Goal: Use online tool/utility: Utilize a website feature to perform a specific function

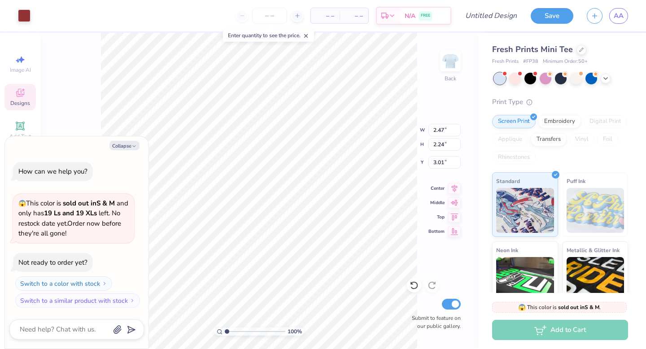
type textarea "x"
type input "2.26"
type input "3.00"
click at [136, 146] on icon "button" at bounding box center [133, 146] width 5 height 5
type textarea "x"
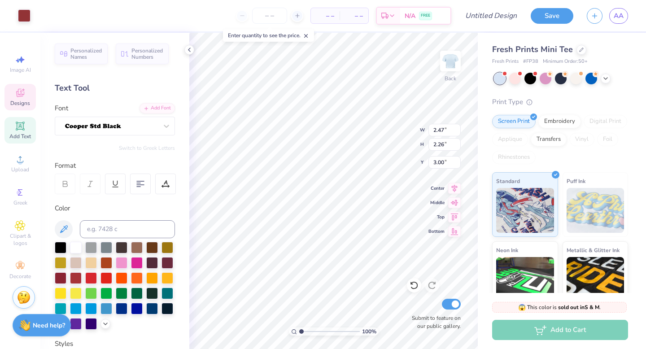
type input "2.47"
type input "2.26"
type input "3.00"
type input "2.48"
type input "6.87"
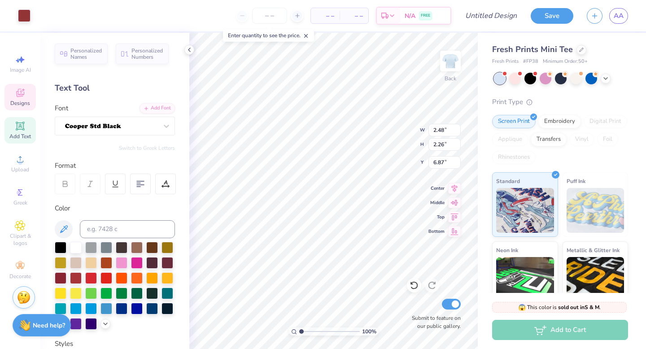
type input "2.47"
type input "3.00"
type input "2.24"
type input "6.88"
type input "2.26"
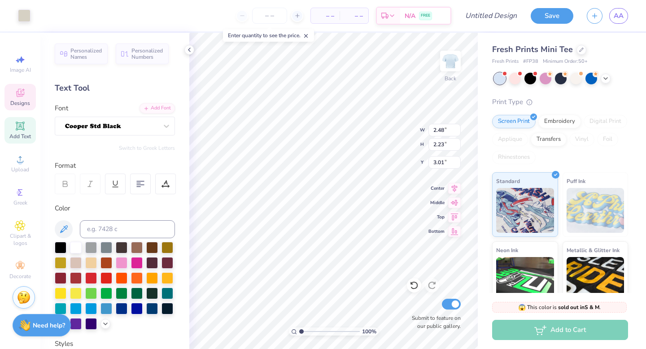
type input "6.87"
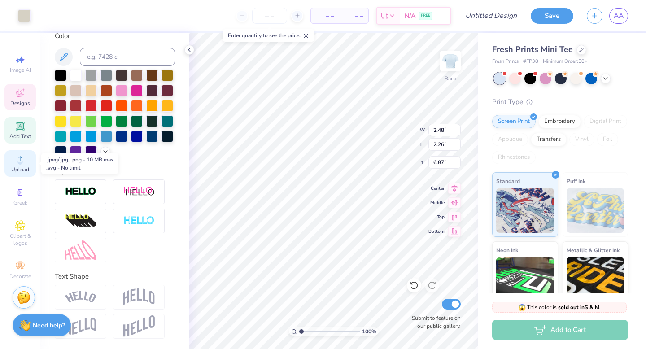
click at [22, 166] on span "Upload" at bounding box center [20, 169] width 18 height 7
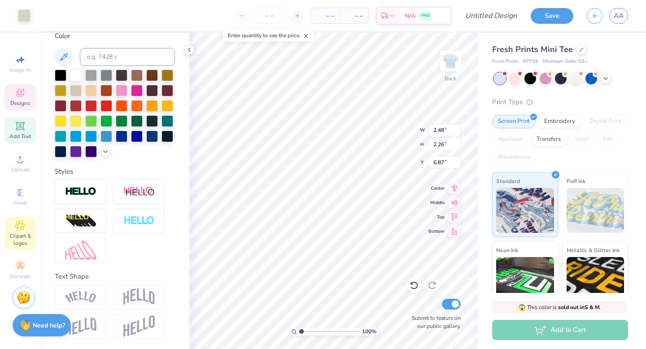
click at [21, 225] on icon at bounding box center [20, 225] width 4 height 4
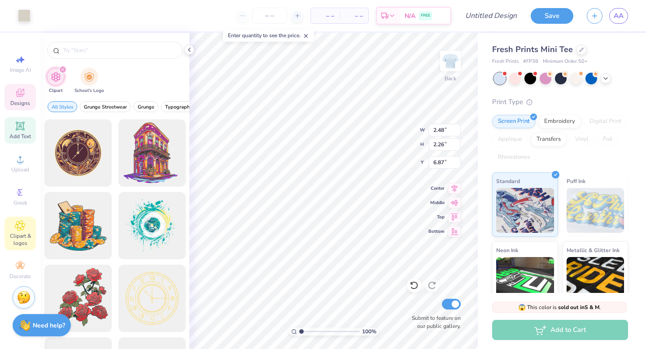
click at [25, 136] on span "Add Text" at bounding box center [20, 136] width 22 height 7
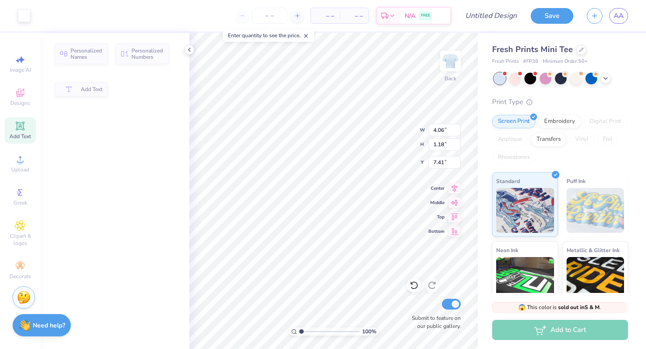
type input "4.06"
type input "1.18"
type input "7.41"
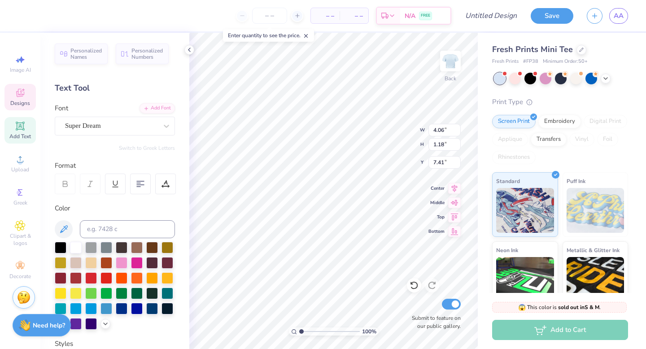
click at [22, 104] on span "Designs" at bounding box center [20, 103] width 20 height 7
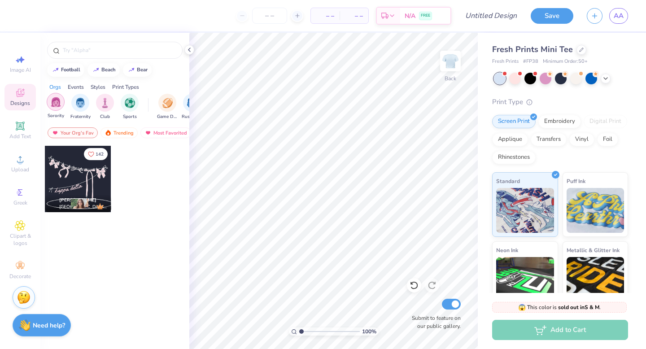
click at [51, 104] on img "filter for Sorority" at bounding box center [56, 102] width 10 height 10
click at [115, 135] on div "Trending" at bounding box center [118, 132] width 37 height 11
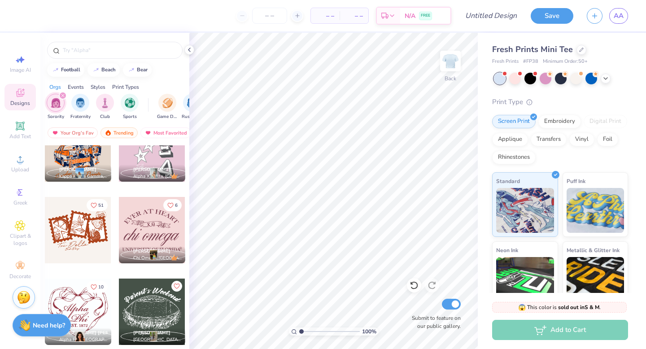
scroll to position [4243, 0]
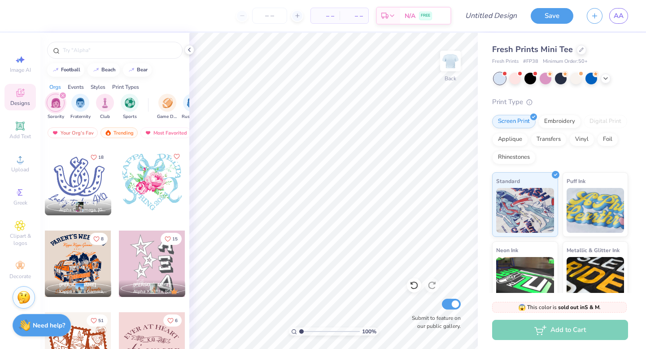
click at [80, 178] on div at bounding box center [78, 182] width 66 height 66
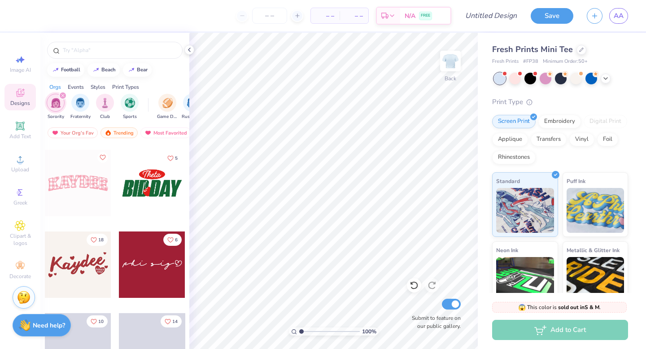
scroll to position [8733, 0]
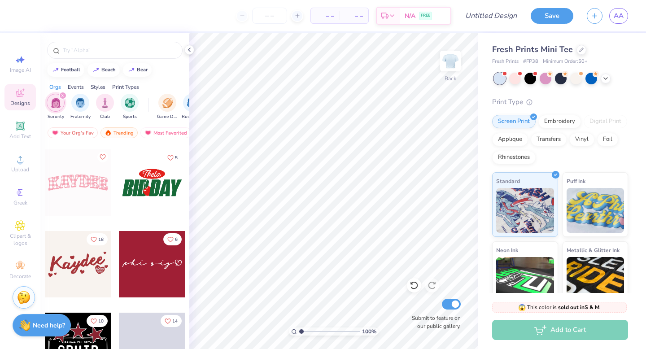
click at [96, 197] on div at bounding box center [78, 182] width 66 height 66
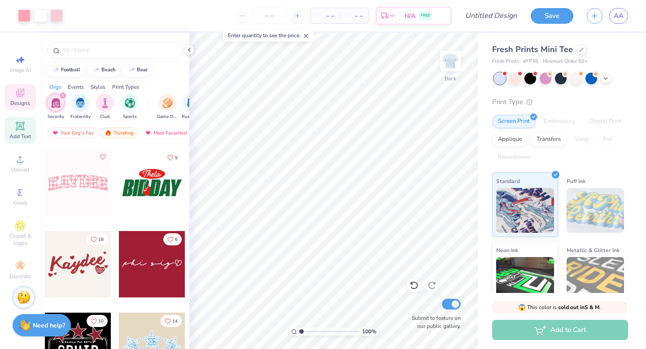
click at [17, 141] on div "Add Text" at bounding box center [19, 130] width 31 height 26
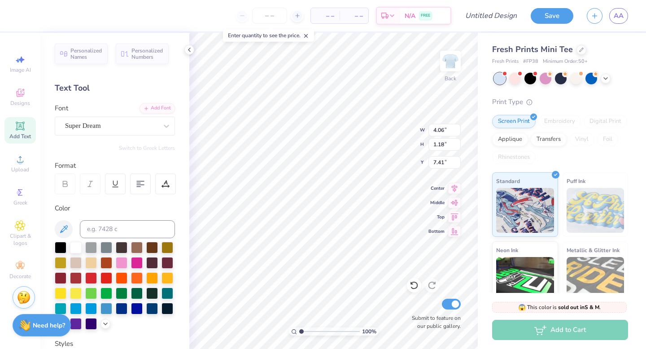
scroll to position [0, 2]
type textarea "[PERSON_NAME]"
click at [139, 117] on div "Super Dream" at bounding box center [115, 126] width 120 height 19
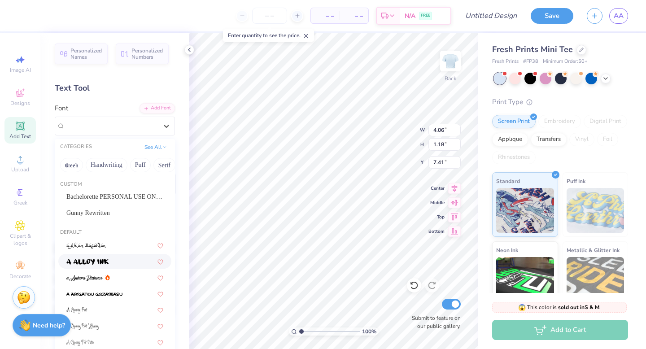
scroll to position [163, 0]
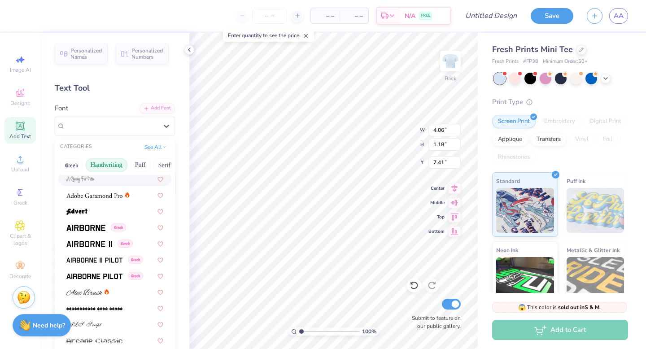
click at [114, 160] on button "Handwriting" at bounding box center [107, 165] width 42 height 14
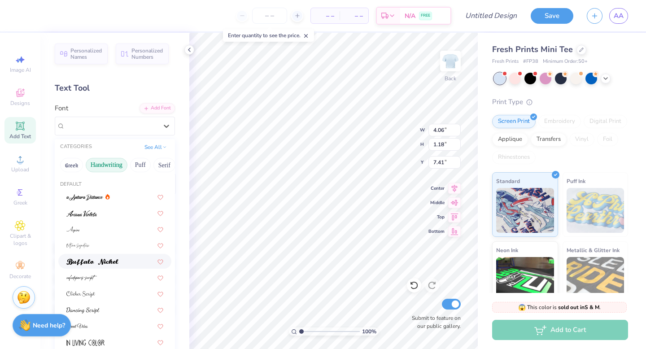
click at [116, 259] on img at bounding box center [92, 262] width 52 height 6
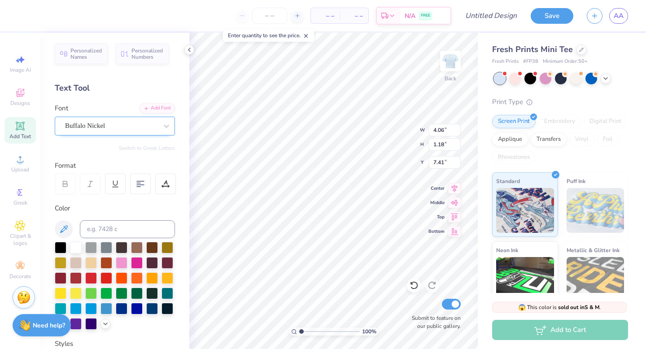
click at [130, 117] on div "Buffalo Nickel" at bounding box center [115, 126] width 120 height 19
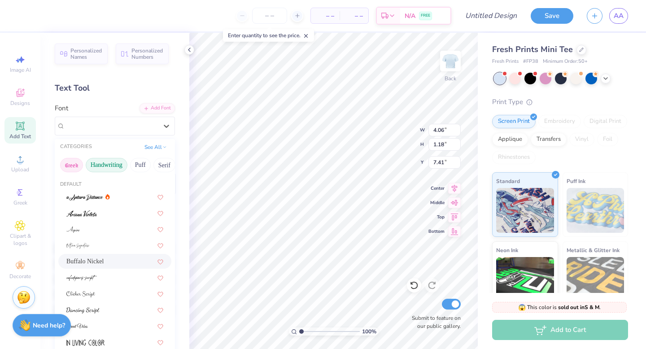
click at [66, 164] on button "Greek" at bounding box center [71, 165] width 23 height 14
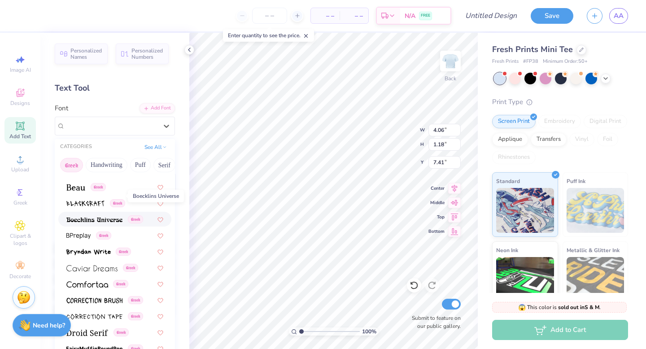
scroll to position [168, 0]
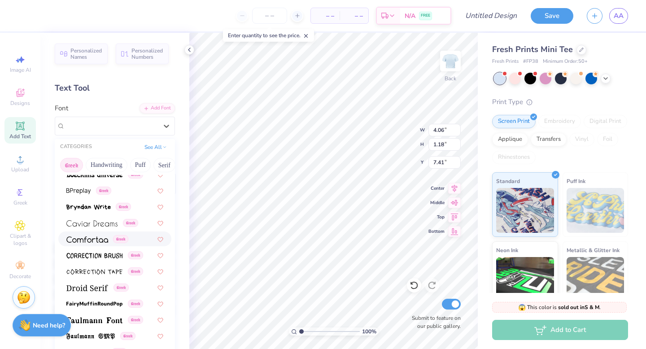
click at [99, 240] on img at bounding box center [87, 239] width 42 height 6
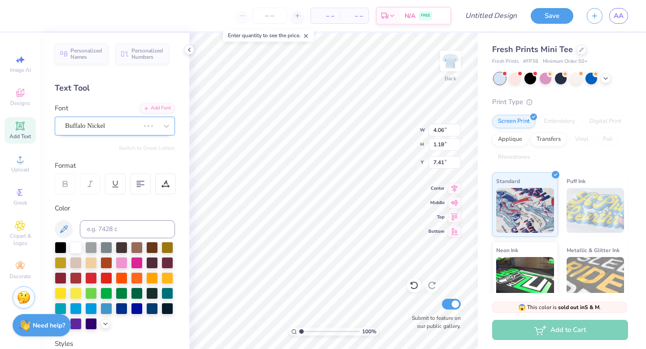
click at [118, 119] on div "Buffalo Nickel" at bounding box center [102, 126] width 76 height 14
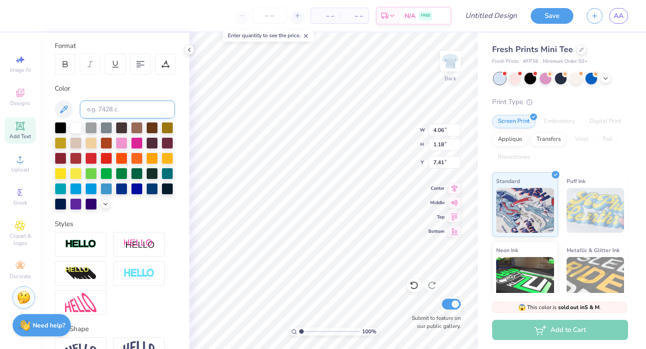
scroll to position [0, 0]
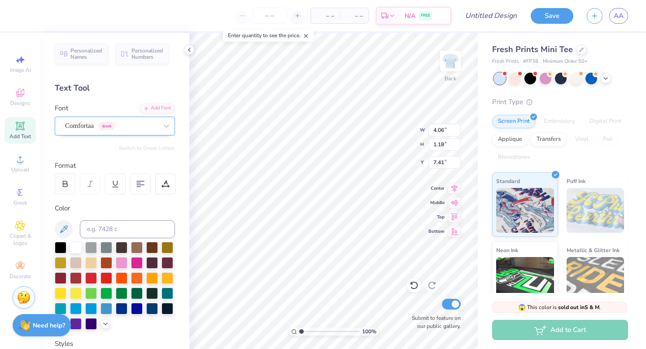
click at [122, 126] on div "Comfortaa Greek" at bounding box center [111, 126] width 94 height 14
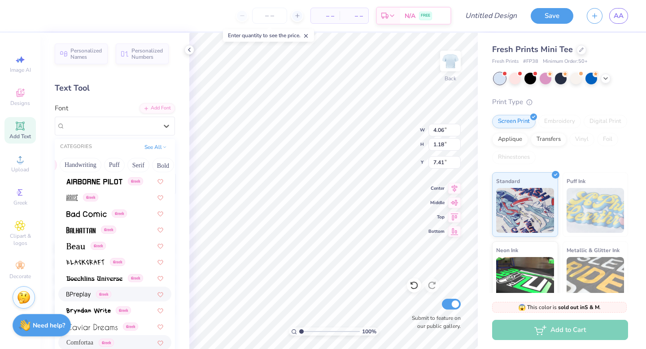
scroll to position [153, 0]
